Goal: Information Seeking & Learning: Learn about a topic

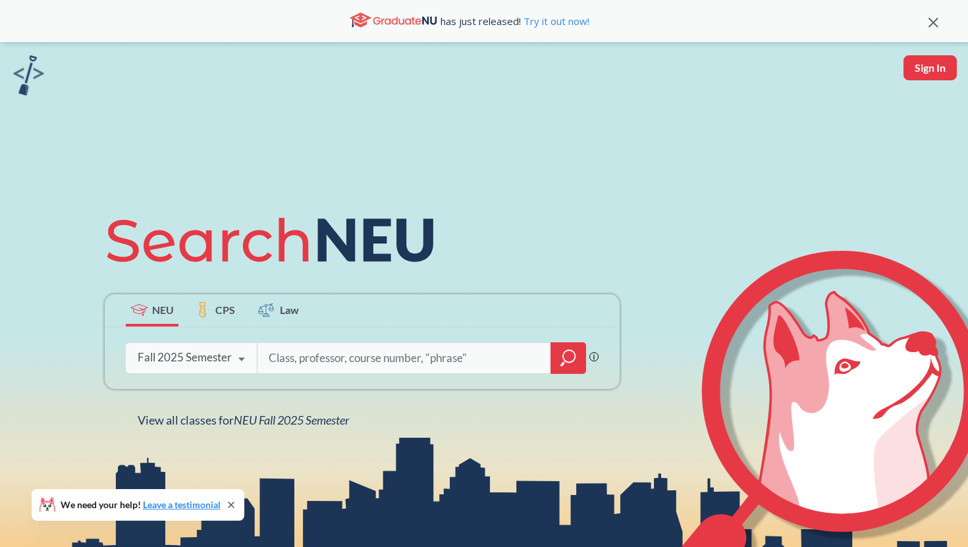
click at [287, 352] on input "search" at bounding box center [404, 358] width 274 height 28
type input "Math1321"
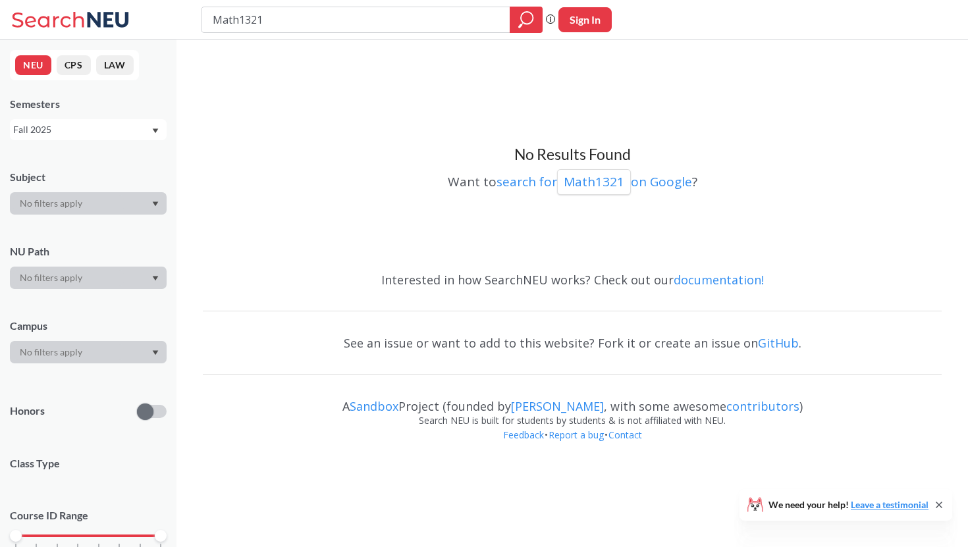
click at [293, 13] on input "Math1321" at bounding box center [355, 20] width 289 height 22
drag, startPoint x: 483, startPoint y: 16, endPoint x: 252, endPoint y: 13, distance: 230.5
click at [252, 13] on input "Math1321" at bounding box center [355, 20] width 289 height 22
click at [285, 14] on input "Math1321" at bounding box center [355, 20] width 289 height 22
click at [125, 132] on div "Fall 2025" at bounding box center [82, 129] width 138 height 14
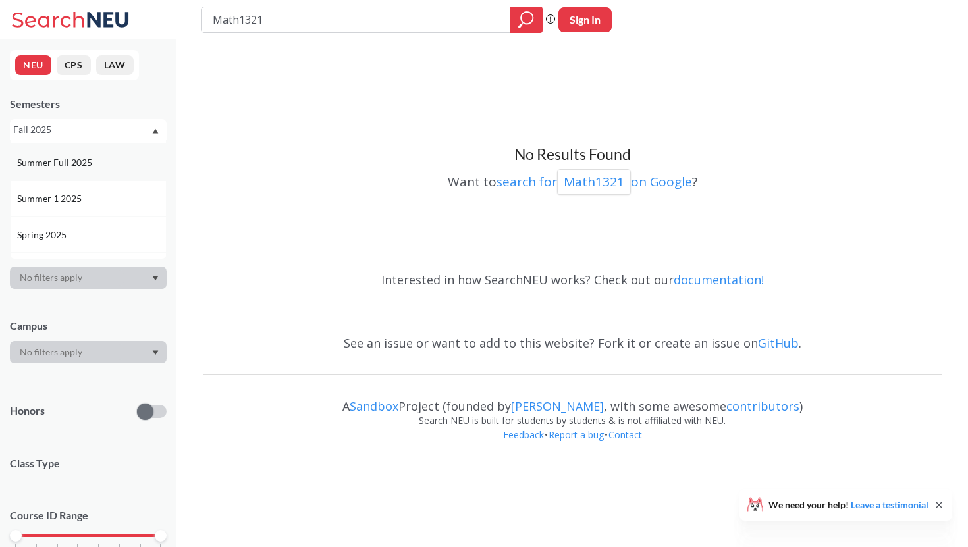
scroll to position [73, 0]
click at [66, 217] on div "Spring 2025" at bounding box center [88, 230] width 157 height 36
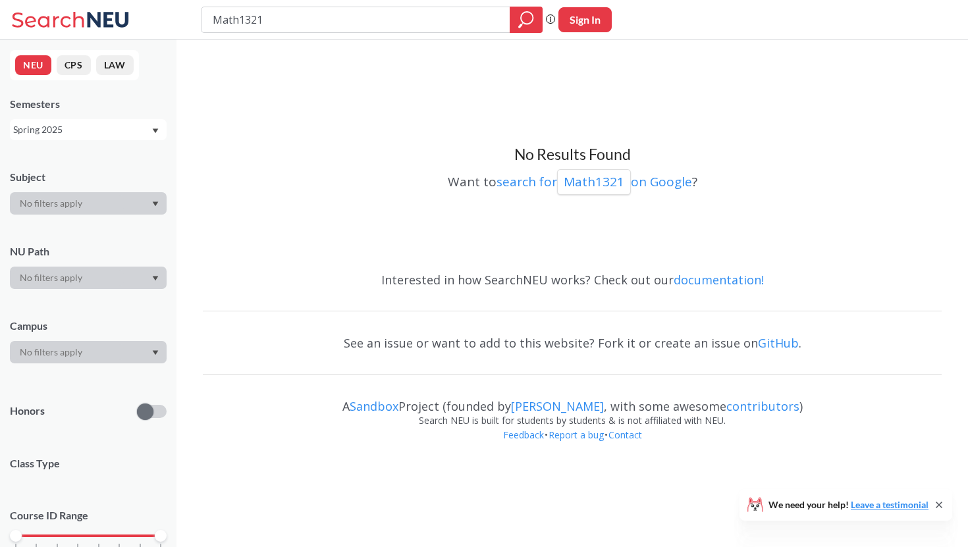
click at [298, 19] on input "Math1321" at bounding box center [355, 20] width 289 height 22
drag, startPoint x: 482, startPoint y: 22, endPoint x: 217, endPoint y: 19, distance: 265.4
click at [217, 20] on input "Math1321" at bounding box center [355, 20] width 289 height 22
type input "1321"
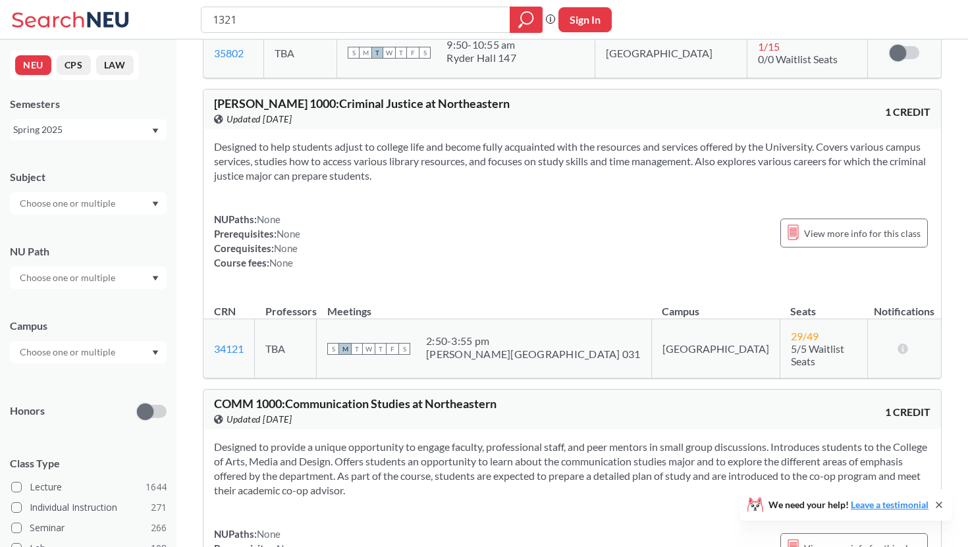
scroll to position [461, 0]
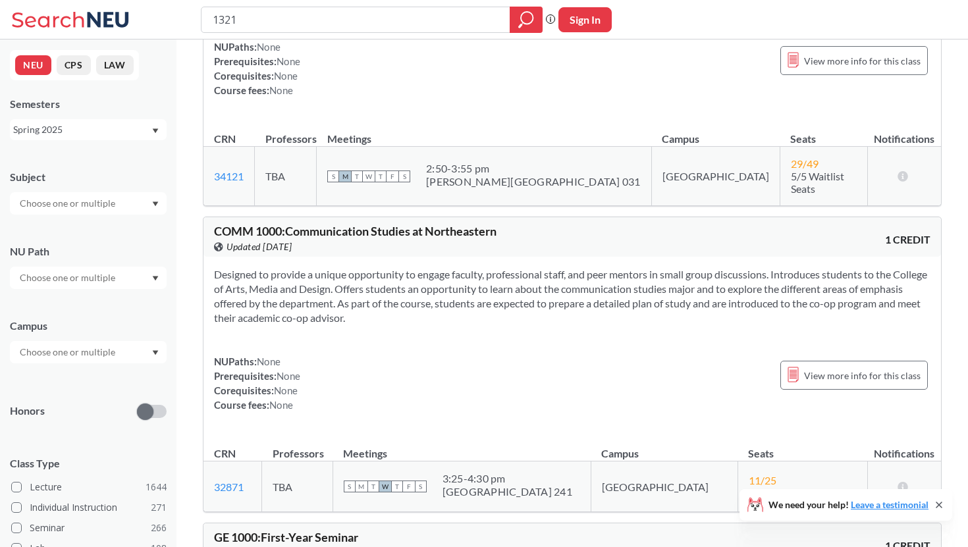
click at [230, 21] on input "1321" at bounding box center [355, 20] width 289 height 22
type input "1231"
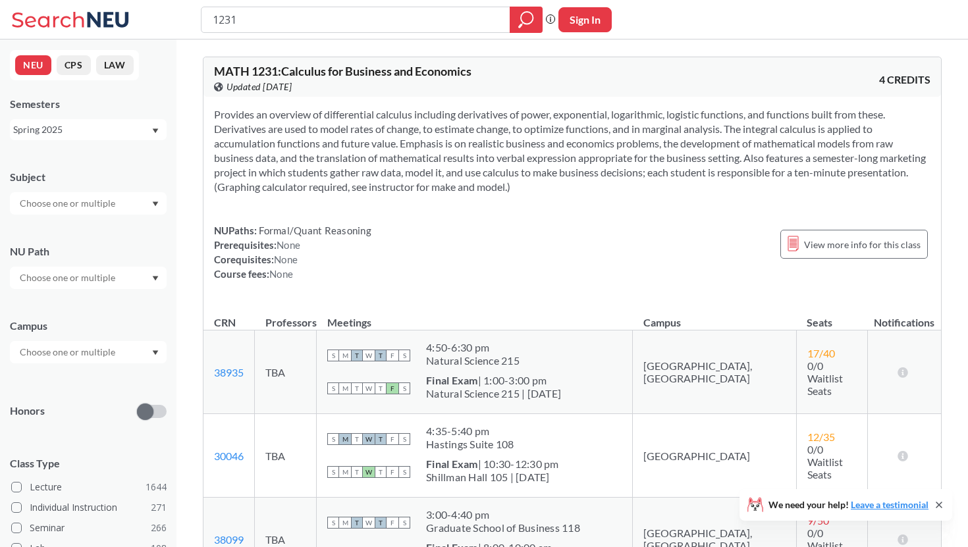
click at [68, 346] on input "text" at bounding box center [68, 352] width 111 height 16
click at [59, 389] on div "[GEOGRAPHIC_DATA] ( 1873 )" at bounding box center [91, 382] width 149 height 14
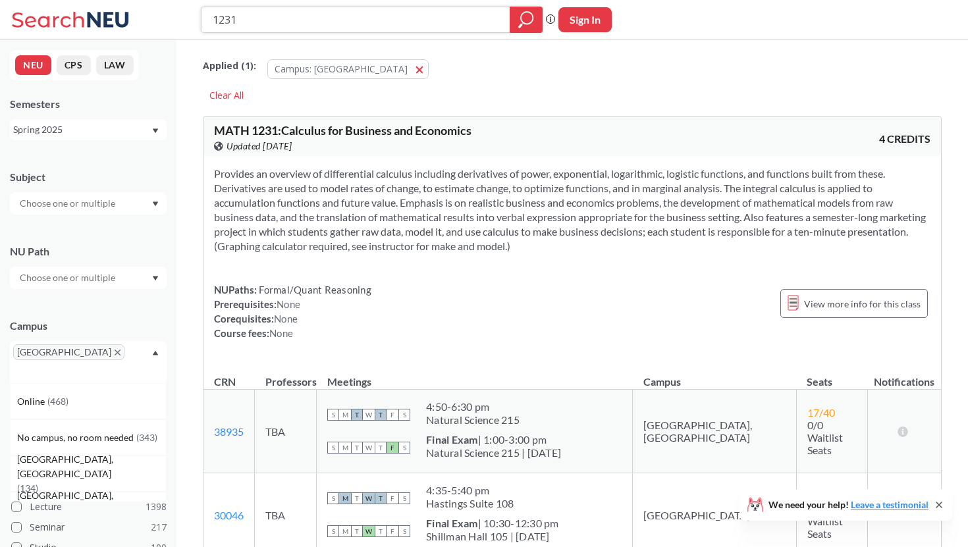
click at [525, 18] on icon "magnifying glass" at bounding box center [526, 20] width 16 height 18
click at [527, 21] on icon "magnifying glass" at bounding box center [526, 20] width 16 height 18
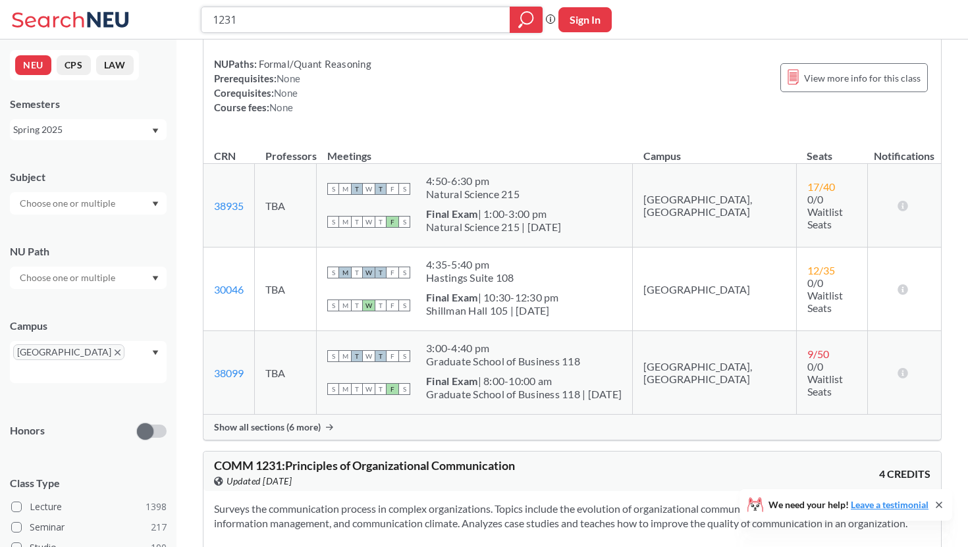
scroll to position [227, 0]
click at [313, 421] on span "Show all sections (6 more)" at bounding box center [267, 426] width 107 height 12
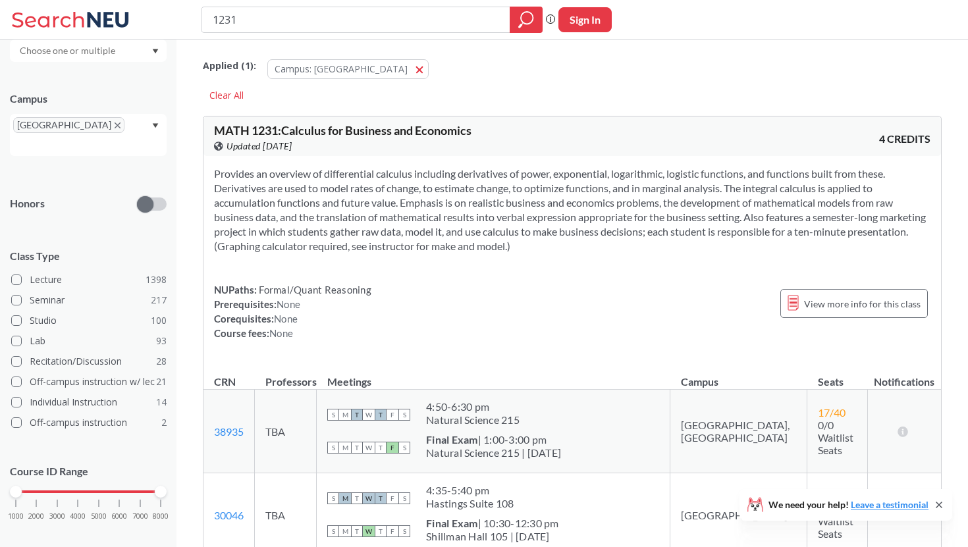
scroll to position [0, 0]
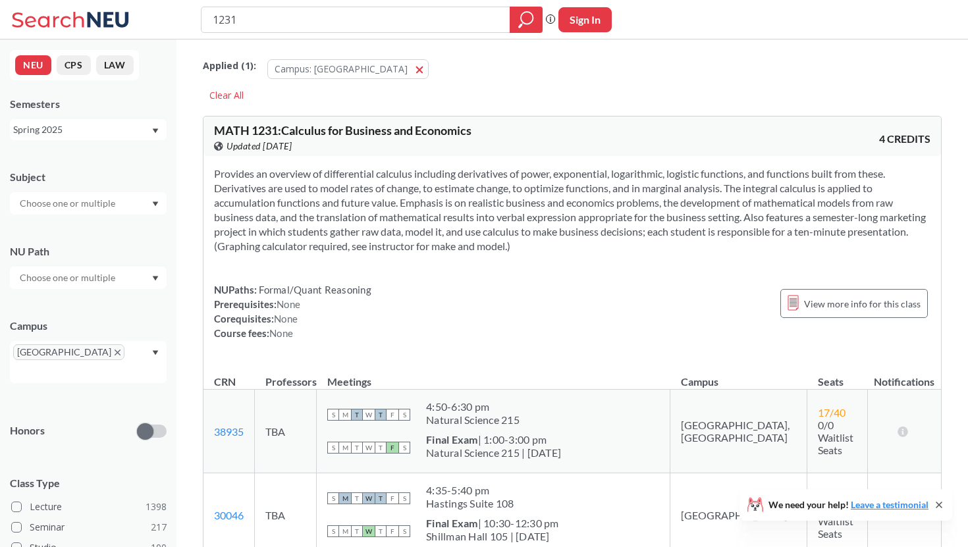
click at [71, 208] on input "text" at bounding box center [68, 204] width 111 height 16
type input "mat"
click at [77, 234] on p "Mathematics" at bounding box center [91, 240] width 149 height 13
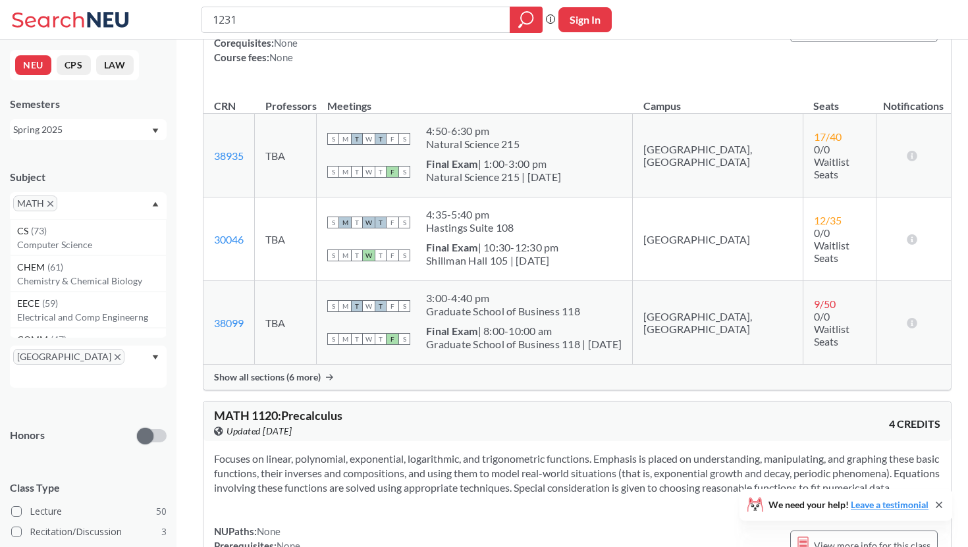
scroll to position [229, 0]
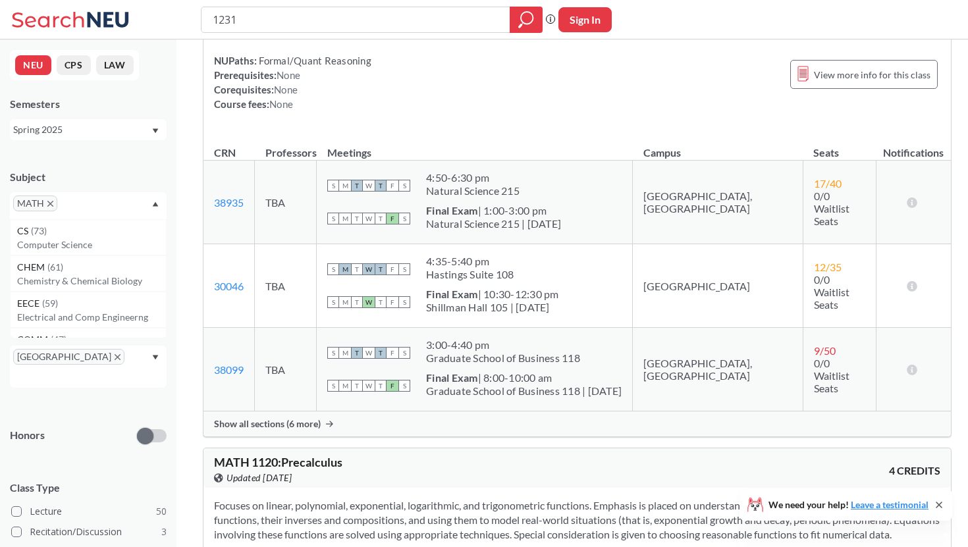
click at [326, 421] on icon at bounding box center [329, 424] width 7 height 7
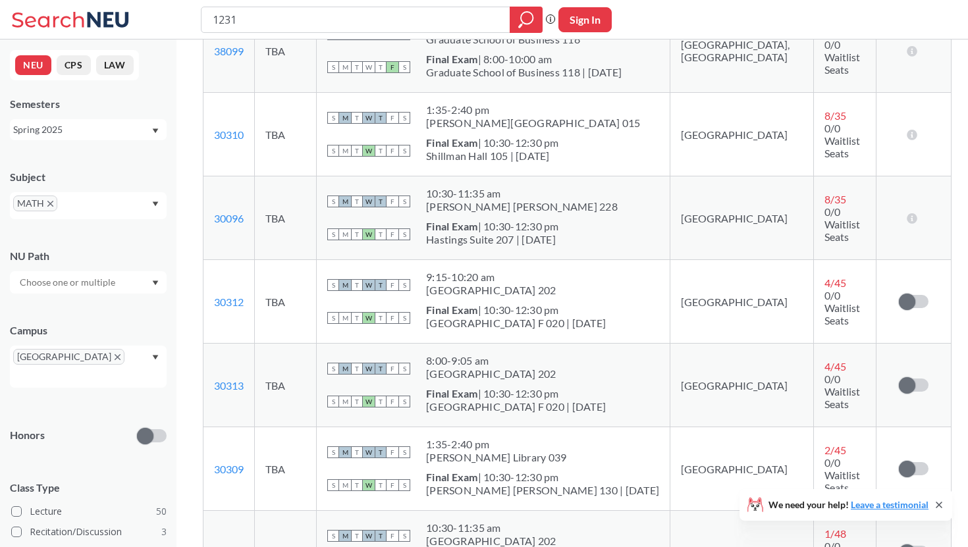
scroll to position [665, 0]
